Goal: Transaction & Acquisition: Purchase product/service

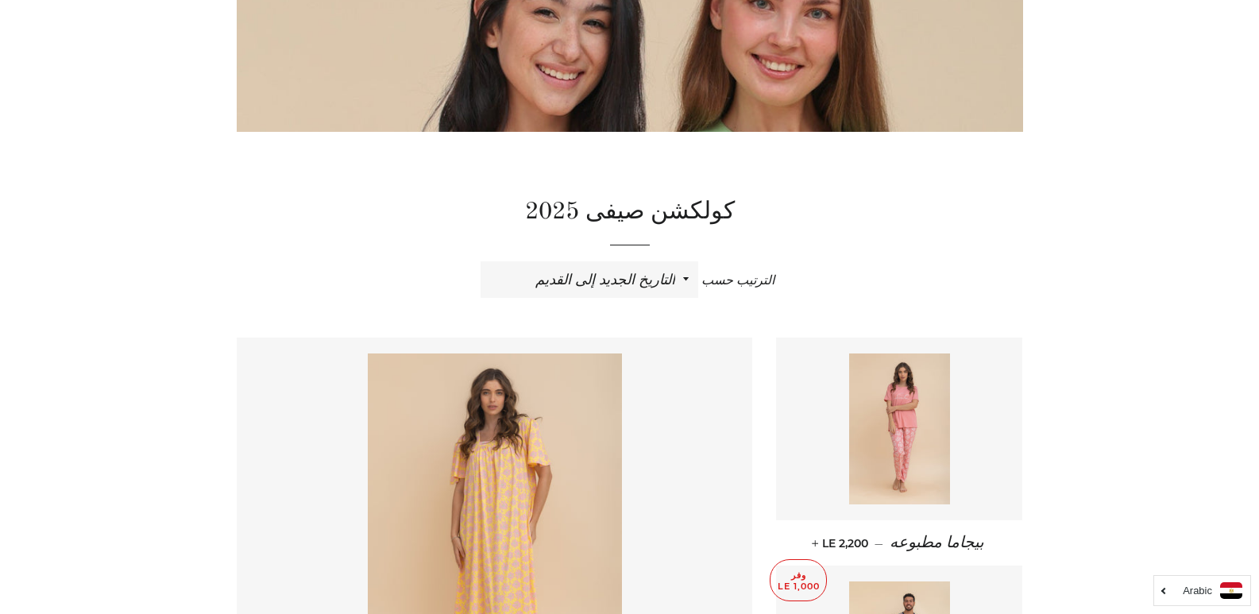
scroll to position [296, 0]
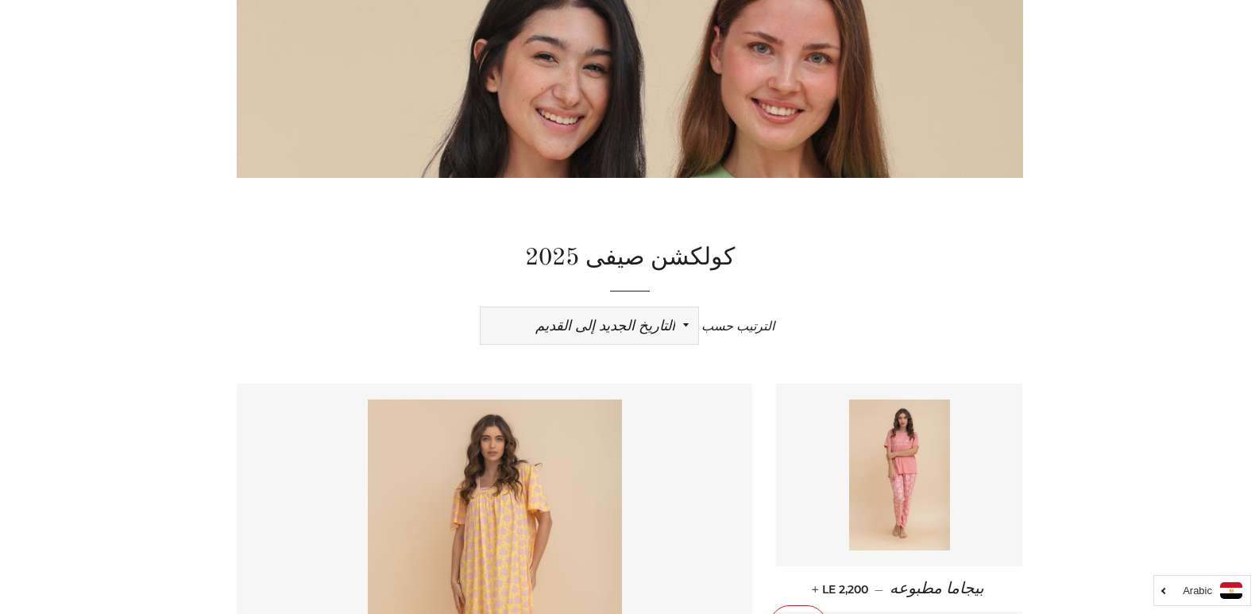
click at [636, 326] on select "ظهرت اكثر المبيعات أبجديا من الألف إلى الياء ابجديا من الياء الى الالف السعر ال…" at bounding box center [590, 325] width 218 height 37
select select "price-ascending"
click at [481, 307] on select "ظهرت اكثر المبيعات أبجديا من الألف إلى الياء ابجديا من الياء الى الالف السعر ال…" at bounding box center [590, 325] width 218 height 37
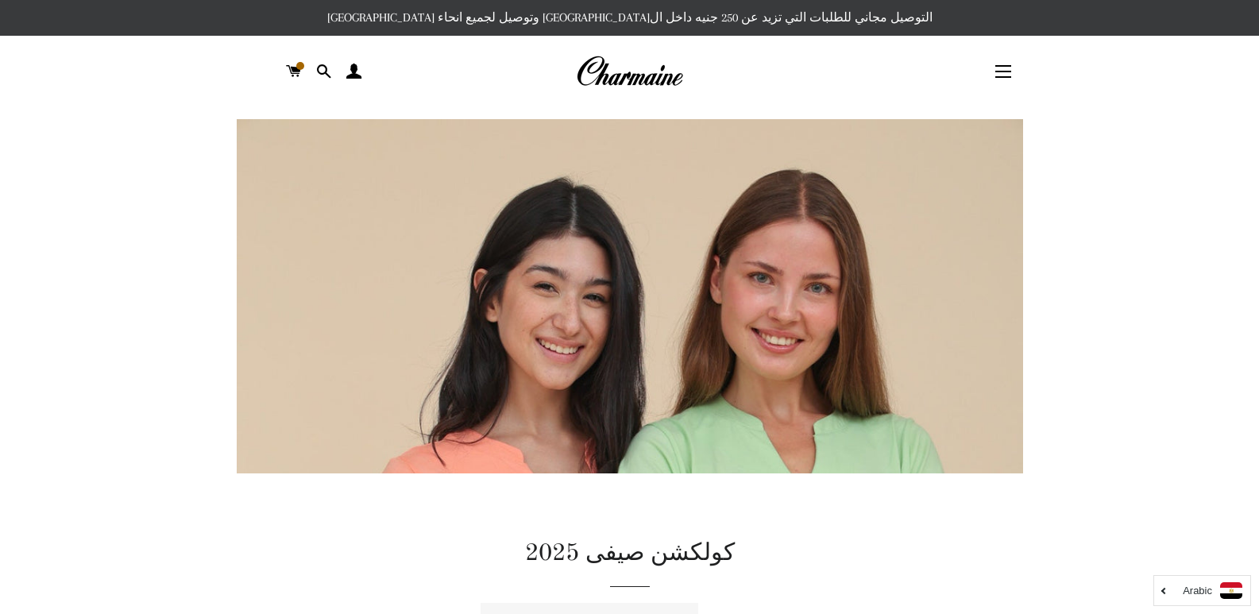
click at [1005, 78] on span "button" at bounding box center [1003, 77] width 16 height 2
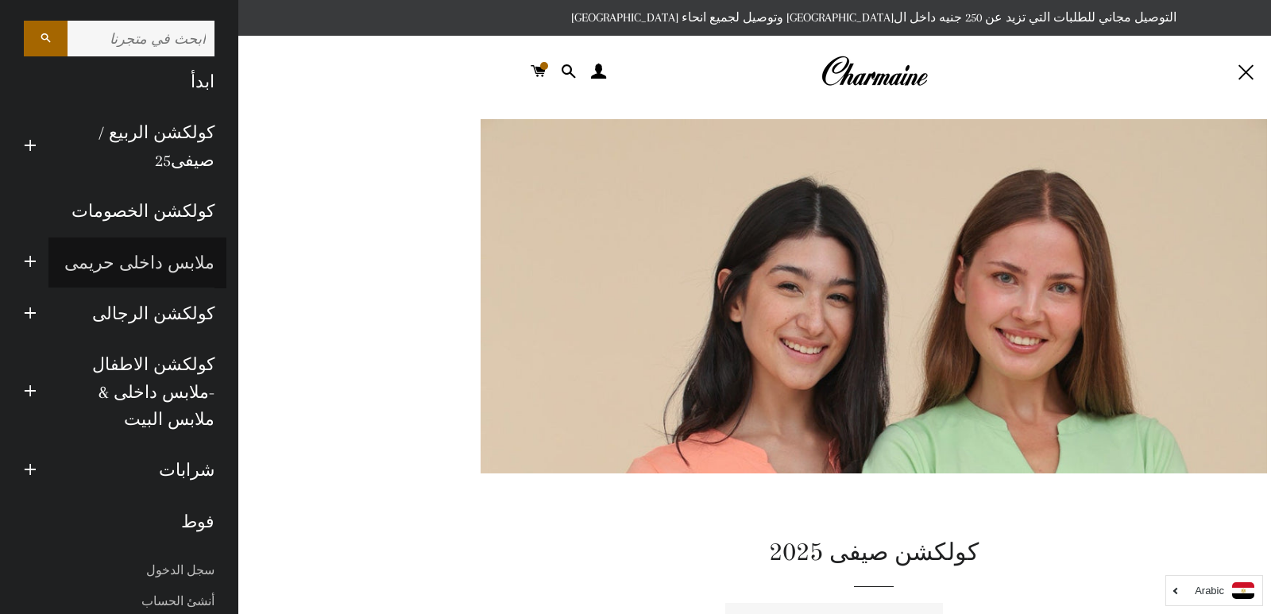
click at [135, 273] on link "ملابس داخلى حريمى" at bounding box center [137, 263] width 178 height 51
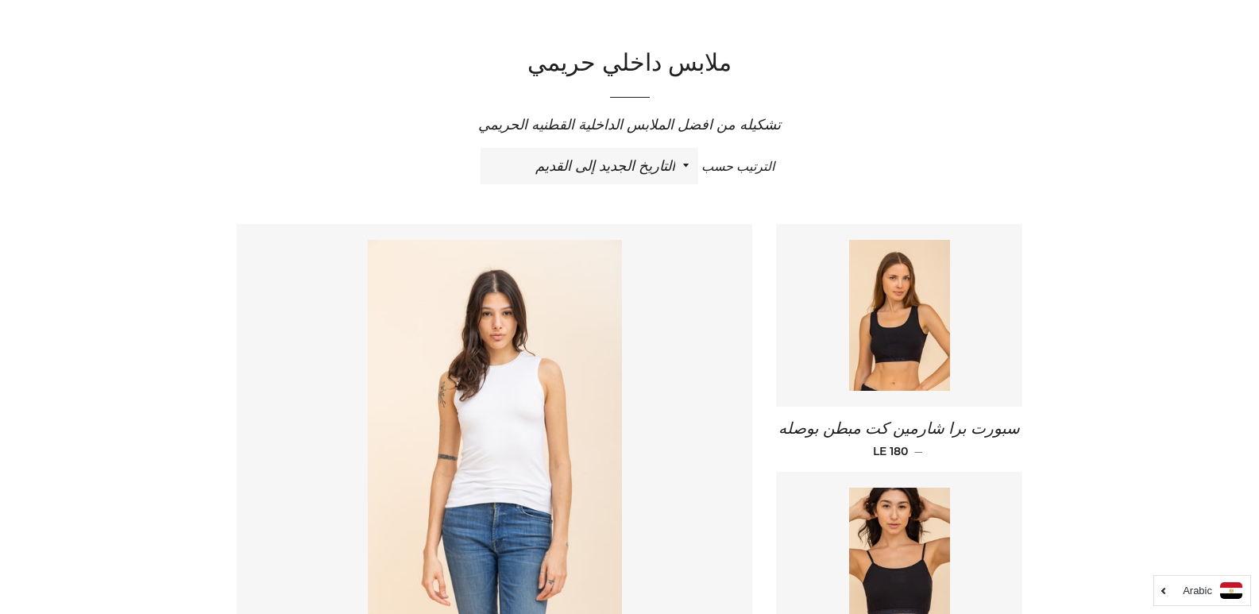
scroll to position [485, 0]
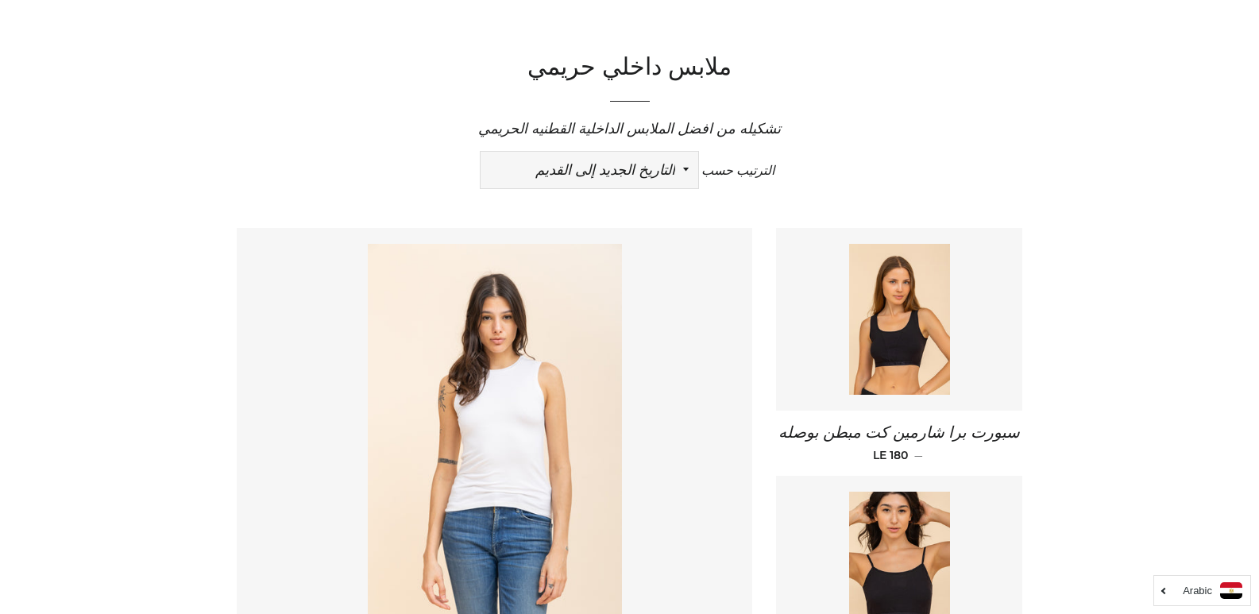
click at [643, 167] on select "ظهرت اكثر المبيعات أبجديا من الألف إلى الياء ابجديا من الياء الى الالف السعر ال…" at bounding box center [590, 170] width 218 height 37
select select "price-ascending"
click at [481, 152] on select "ظهرت اكثر المبيعات أبجديا من الألف إلى الياء ابجديا من الياء الى الالف السعر ال…" at bounding box center [590, 170] width 218 height 37
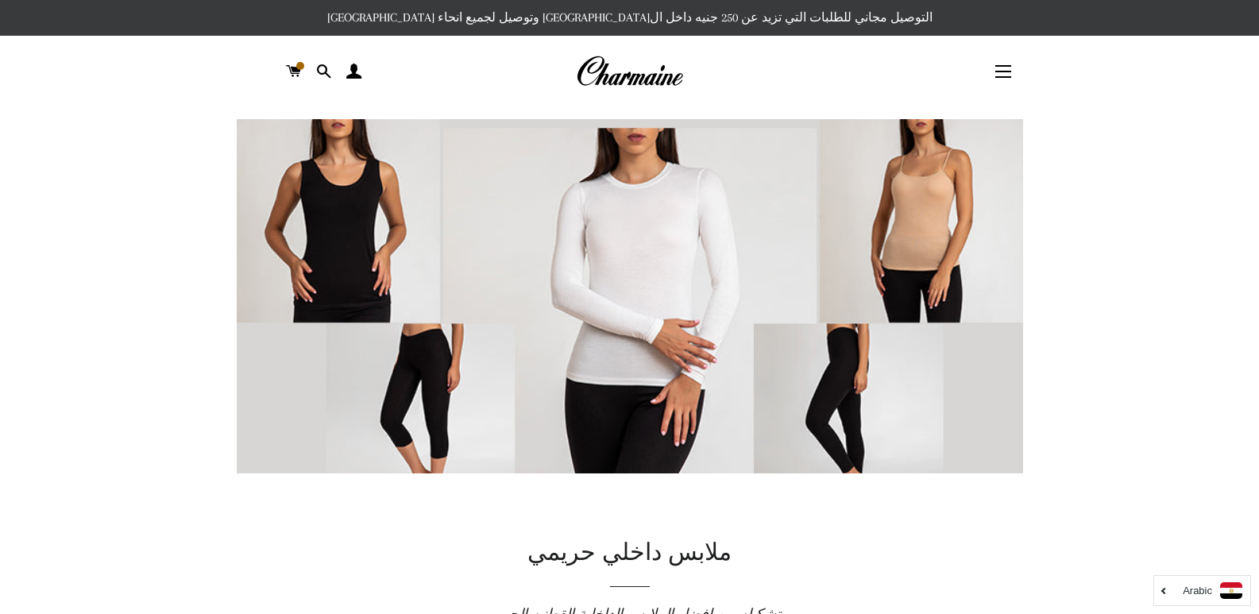
drag, startPoint x: 1267, startPoint y: 47, endPoint x: 1157, endPoint y: 481, distance: 448.1
